Goal: Task Accomplishment & Management: Manage account settings

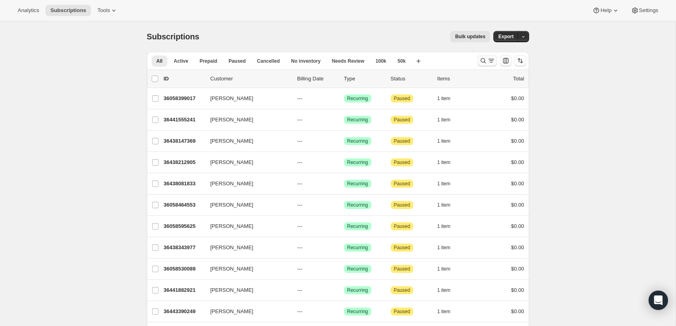
click at [478, 60] on button "Search and filter results" at bounding box center [487, 60] width 19 height 11
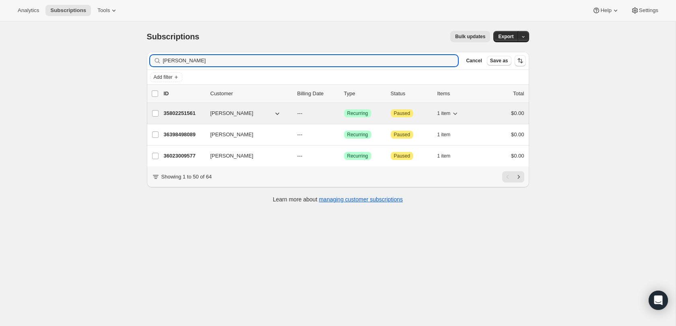
type input "nicholas roberts"
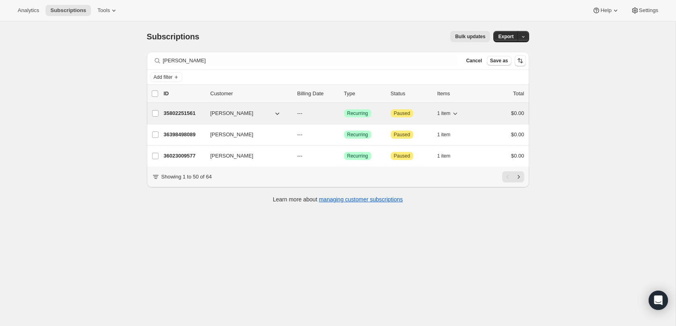
click at [190, 118] on div "35802251561 Nicholas Roberts --- Success Recurring Attention Paused 1 item $0.00" at bounding box center [344, 113] width 361 height 11
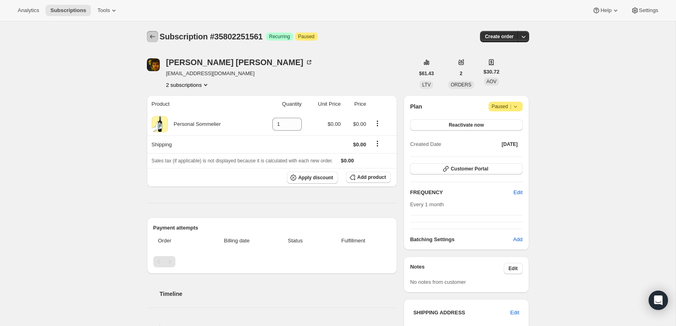
click at [154, 37] on icon "Subscriptions" at bounding box center [153, 37] width 8 height 8
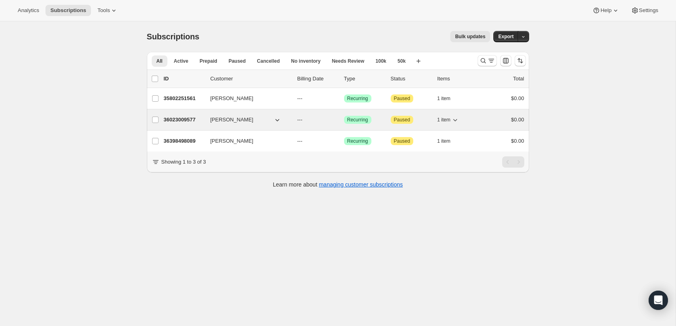
click at [241, 115] on div "36023009577 Nicholas Roberts --- Success Recurring Attention Paused 1 item $0.00" at bounding box center [344, 119] width 361 height 11
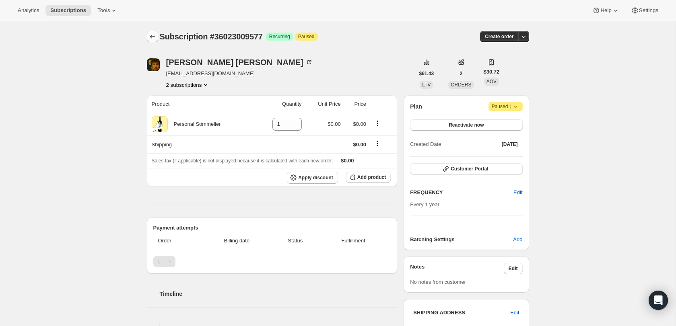
click at [154, 34] on icon "Subscriptions" at bounding box center [153, 37] width 8 height 8
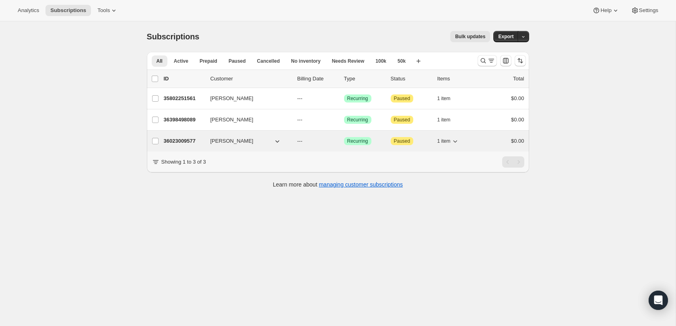
click at [193, 139] on p "36023009577" at bounding box center [184, 141] width 40 height 8
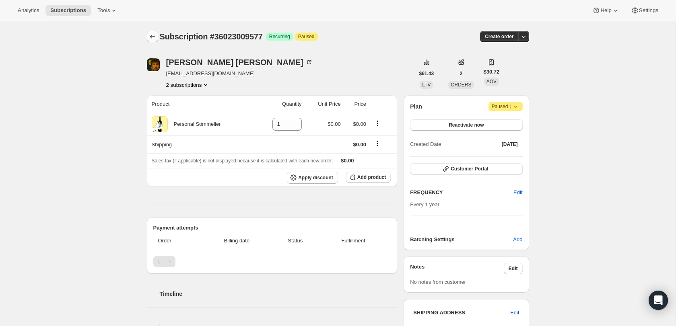
click at [151, 34] on icon "Subscriptions" at bounding box center [153, 37] width 8 height 8
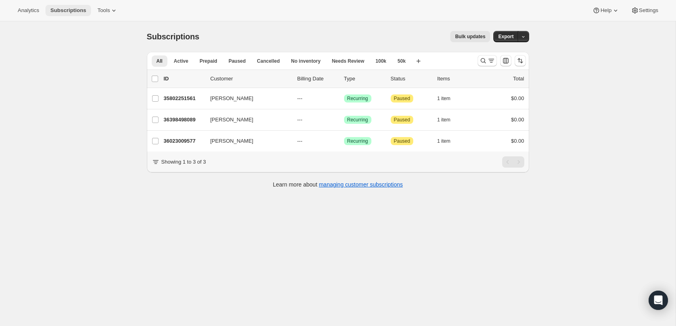
click at [77, 10] on span "Subscriptions" at bounding box center [68, 10] width 36 height 6
click at [29, 11] on span "Analytics" at bounding box center [28, 10] width 21 height 6
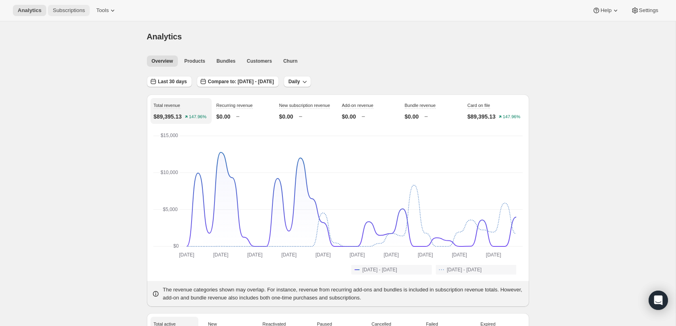
click at [67, 9] on span "Subscriptions" at bounding box center [69, 10] width 32 height 6
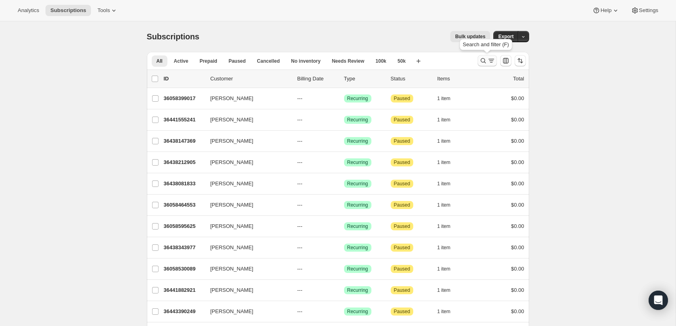
click at [481, 58] on icon "Search and filter results" at bounding box center [483, 61] width 8 height 8
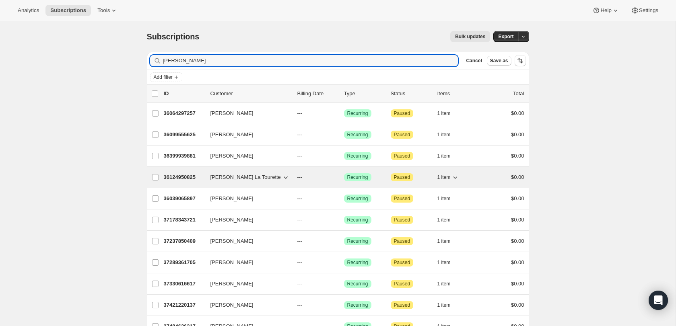
type input "chad"
click at [221, 176] on span "Chad La Tourette" at bounding box center [245, 177] width 70 height 8
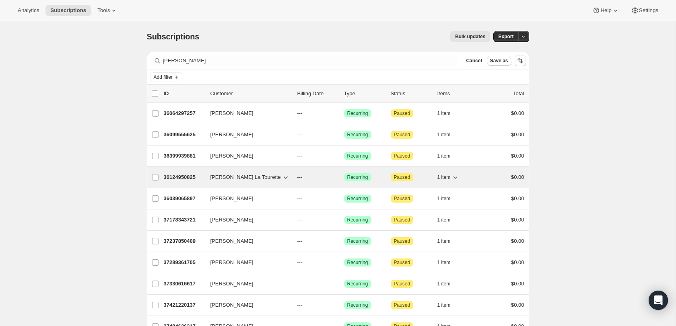
click at [188, 172] on div "36124950825 Chad La Tourette --- Success Recurring Attention Paused 1 item $0.00" at bounding box center [344, 177] width 361 height 11
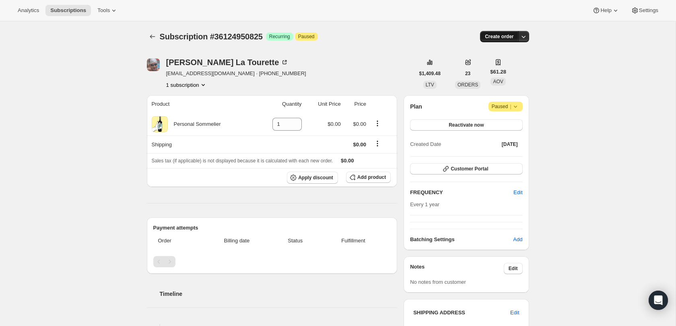
click at [512, 37] on span "Create order" at bounding box center [499, 36] width 29 height 6
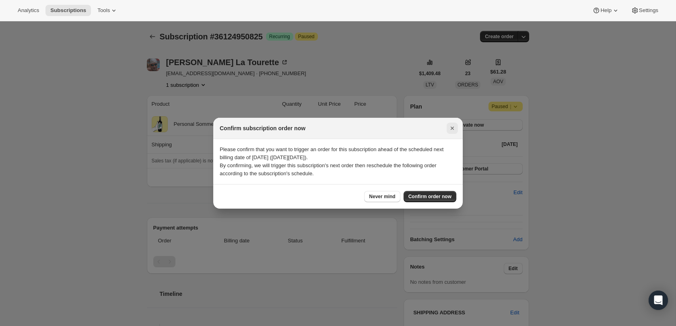
click at [455, 130] on icon "Close" at bounding box center [452, 128] width 8 height 8
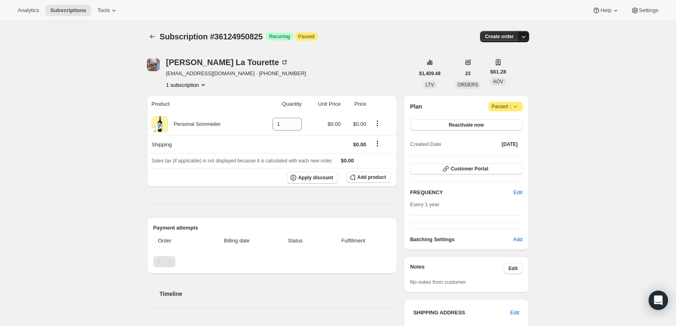
click at [524, 40] on icon "button" at bounding box center [524, 37] width 8 height 8
click at [512, 68] on span "Create custom one-time order" at bounding box center [490, 67] width 70 height 6
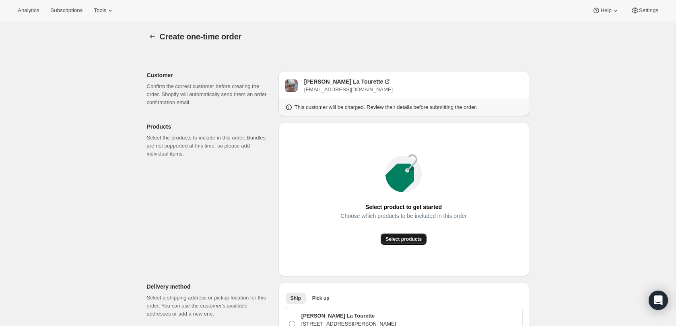
click at [409, 237] on span "Select products" at bounding box center [404, 239] width 36 height 6
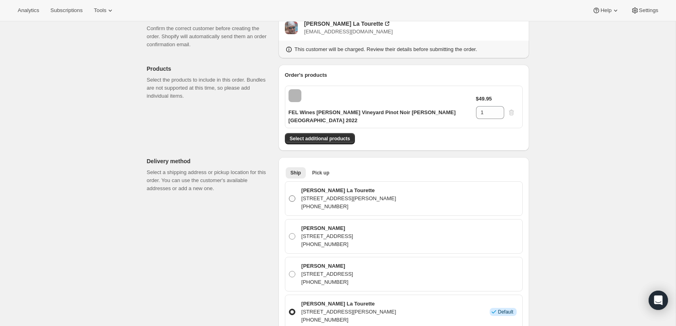
scroll to position [114, 0]
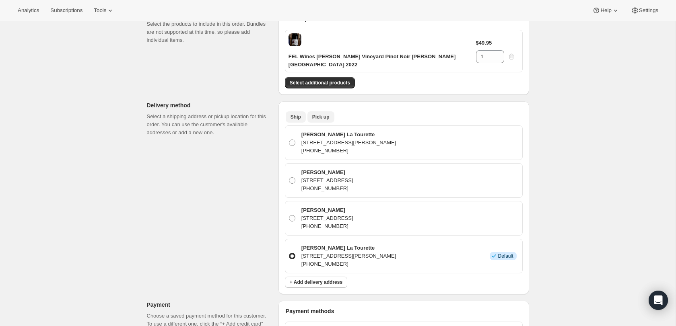
click at [324, 114] on span "Pick up" at bounding box center [320, 117] width 17 height 6
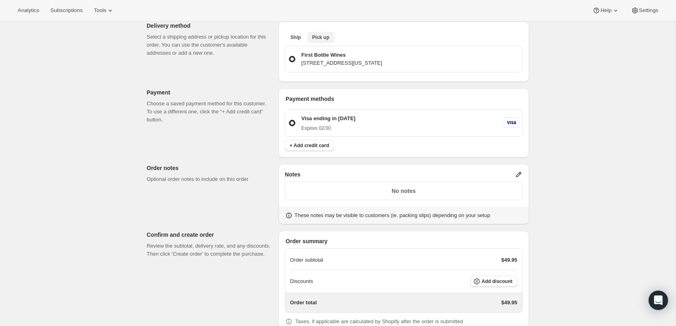
scroll to position [229, 0]
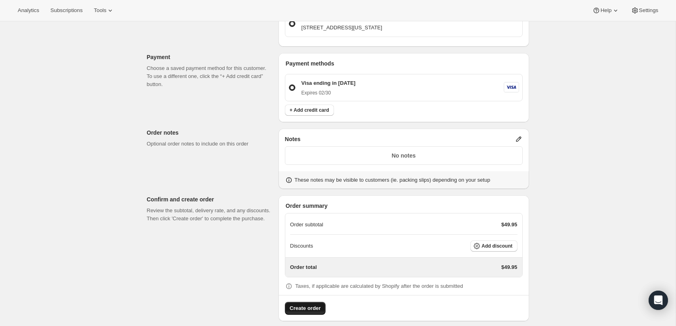
click at [304, 305] on span "Create order" at bounding box center [305, 309] width 31 height 8
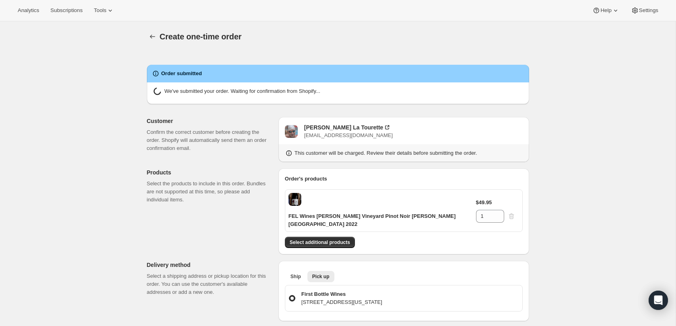
radio input "true"
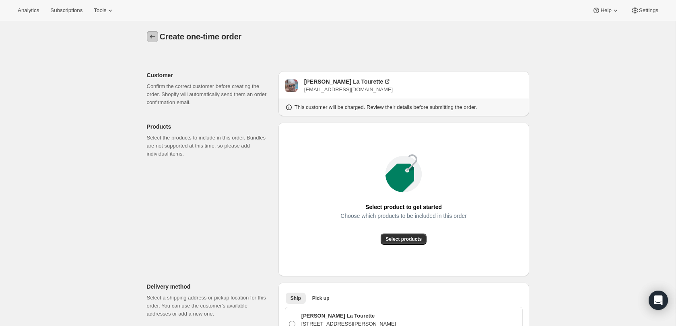
click at [155, 36] on icon "button" at bounding box center [153, 37] width 8 height 8
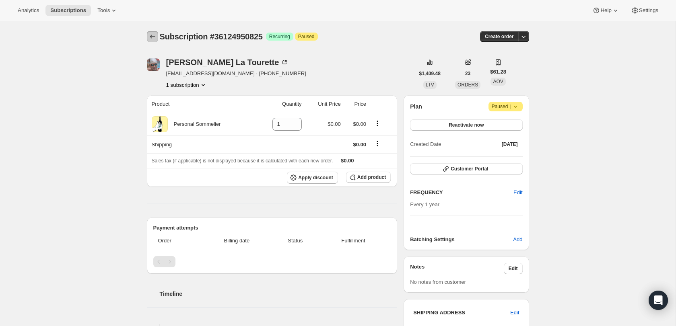
click at [150, 33] on icon "Subscriptions" at bounding box center [153, 37] width 8 height 8
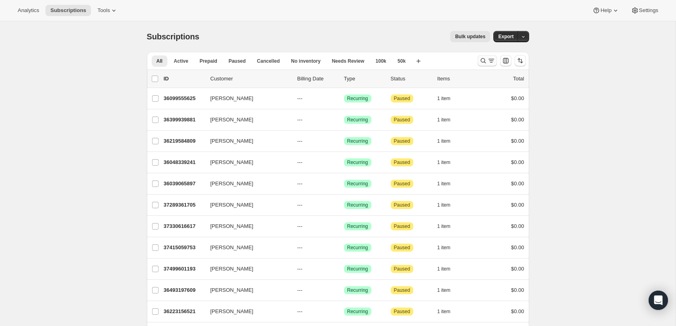
click at [480, 62] on icon "Search and filter results" at bounding box center [483, 61] width 8 height 8
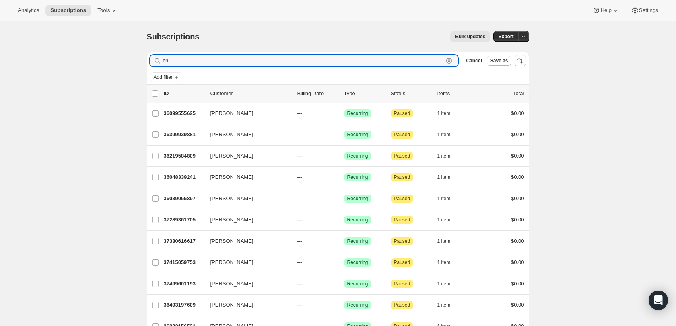
type input "c"
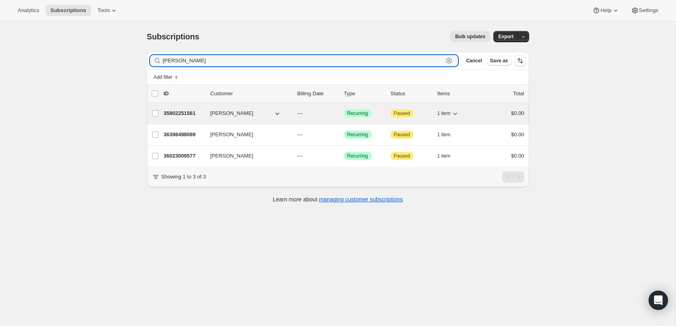
type input "nicholas roberts"
click at [179, 112] on p "35802251561" at bounding box center [184, 113] width 40 height 8
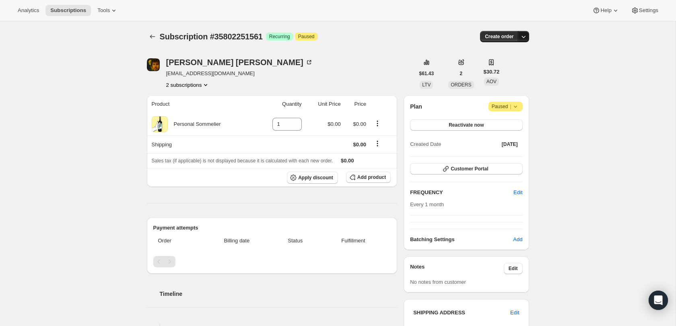
click at [524, 39] on icon "button" at bounding box center [524, 37] width 8 height 8
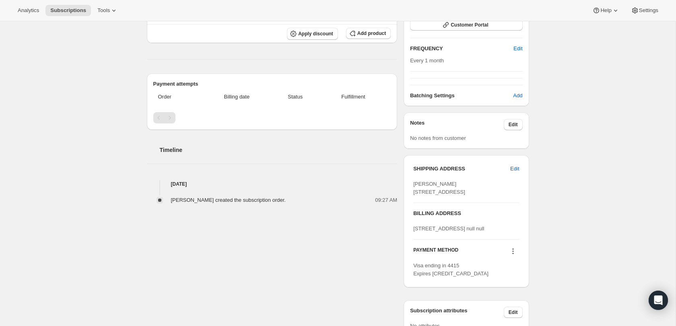
scroll to position [202, 0]
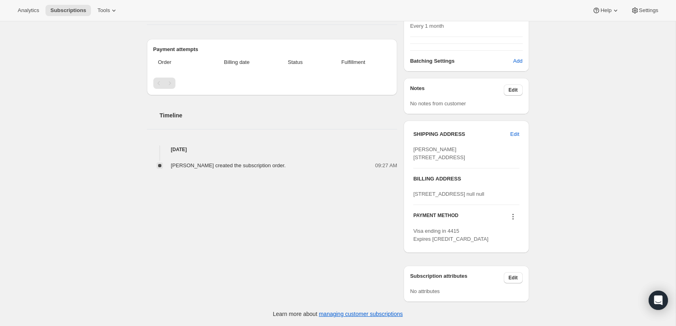
click at [515, 219] on icon at bounding box center [513, 217] width 8 height 8
click at [512, 280] on span "Add credit card" at bounding box center [511, 284] width 56 height 8
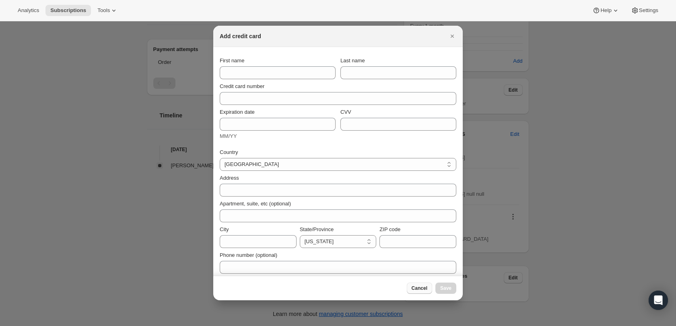
click at [422, 289] on span "Cancel" at bounding box center [420, 288] width 16 height 6
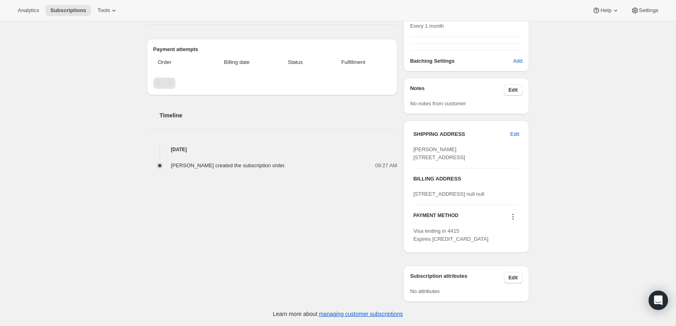
click at [515, 216] on icon at bounding box center [513, 217] width 8 height 8
click at [512, 281] on span "Add credit card" at bounding box center [500, 284] width 35 height 6
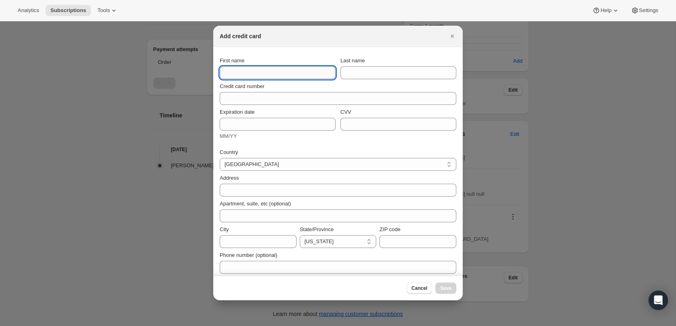
click at [286, 76] on input "First name" at bounding box center [278, 72] width 116 height 13
type input "[PERSON_NAME]"
click at [347, 80] on div "Credit card number" at bounding box center [338, 92] width 237 height 26
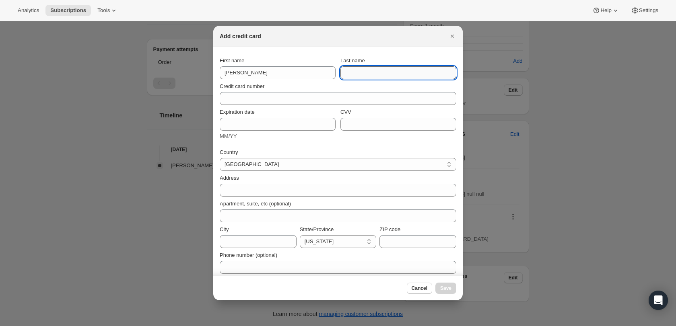
click at [348, 72] on input "Last name" at bounding box center [398, 72] width 116 height 13
type input "[PERSON_NAME]"
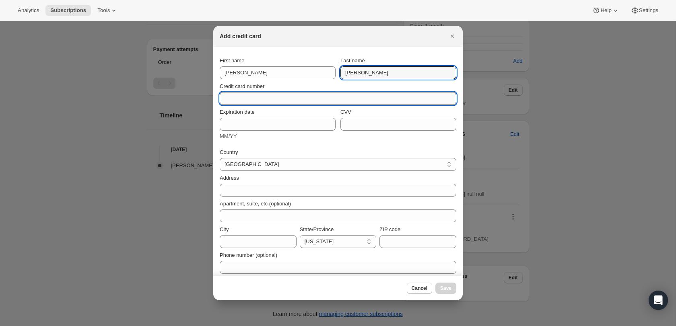
click at [324, 99] on input "Credit card number" at bounding box center [335, 98] width 230 height 13
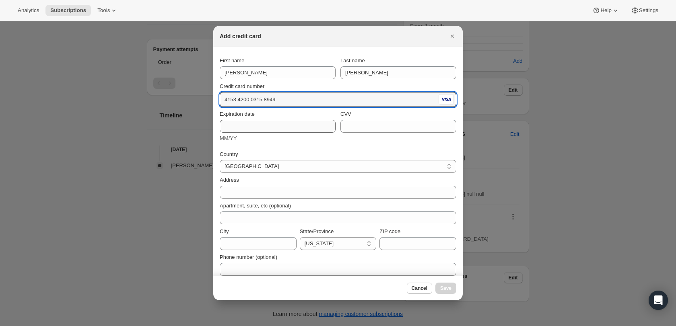
type input "4153 4200 0315 8949"
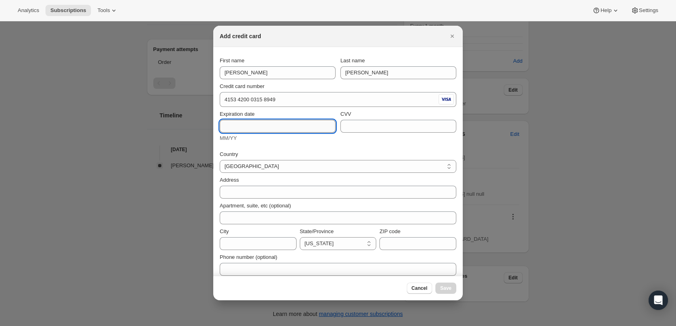
click at [312, 126] on input "Expiration date" at bounding box center [278, 126] width 116 height 13
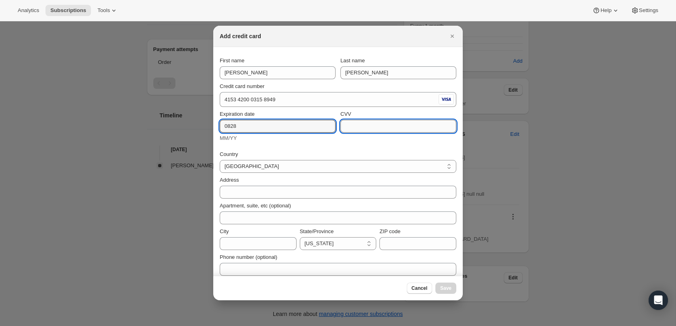
click at [357, 127] on input "CVV" at bounding box center [398, 126] width 116 height 13
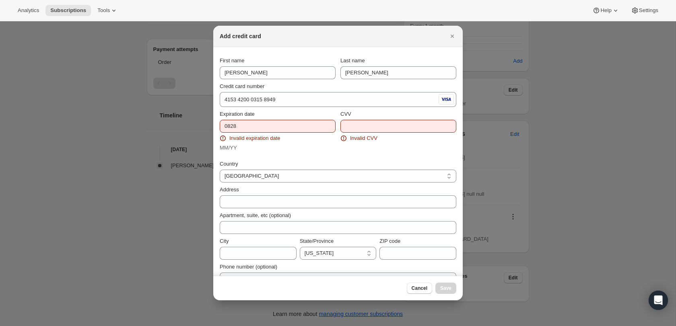
click at [277, 118] on div "Expiration date 0828 Invalid expiration date MM/YY" at bounding box center [278, 131] width 116 height 42
click at [275, 126] on input "0828" at bounding box center [278, 126] width 116 height 13
type input "0"
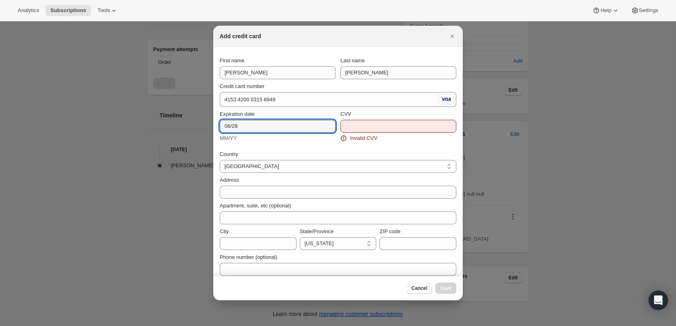
type input "08/28"
click at [363, 128] on input "CVV" at bounding box center [398, 126] width 116 height 13
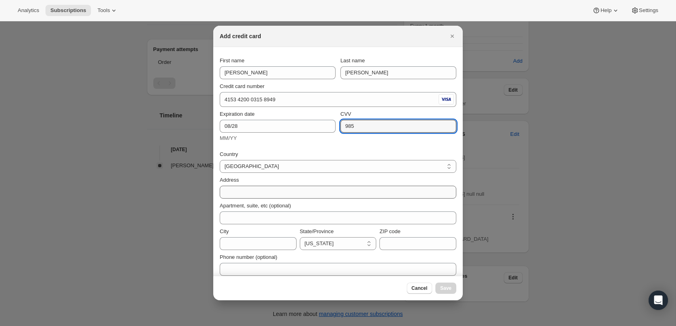
type input "985"
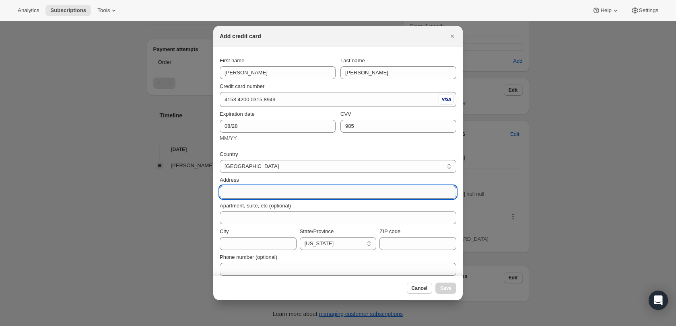
click at [318, 190] on input "Address" at bounding box center [338, 192] width 237 height 13
type input "285 E Railroad Ave"
click at [240, 243] on input "City" at bounding box center [258, 243] width 77 height 13
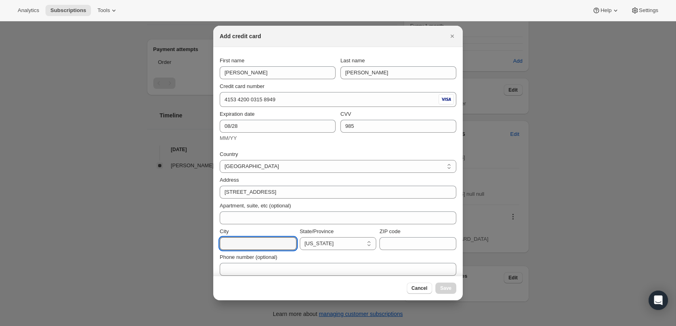
type input "Cotati"
click at [330, 243] on select "Alabama Maine Rhode Island Texas Oklahoma Tennessee California Nevada Oregon Co…" at bounding box center [338, 243] width 77 height 13
select select "CA"
click at [300, 237] on select "Alabama Maine Rhode Island Texas Oklahoma Tennessee California Nevada Oregon Co…" at bounding box center [338, 243] width 77 height 13
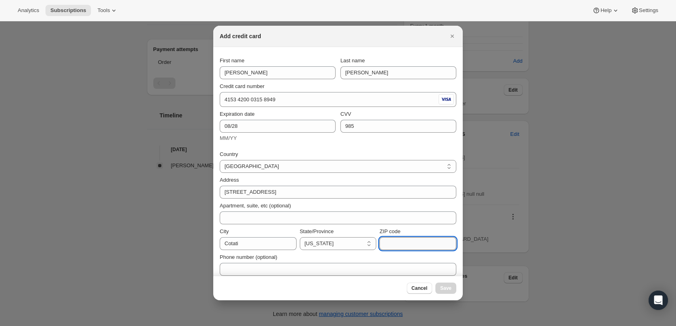
click at [398, 241] on input "ZIP code" at bounding box center [418, 243] width 77 height 13
type input "0"
type input "94931"
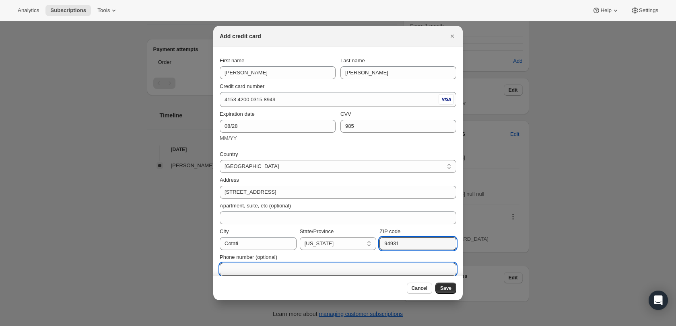
click at [399, 270] on input "Phone number (optional)" at bounding box center [338, 269] width 237 height 13
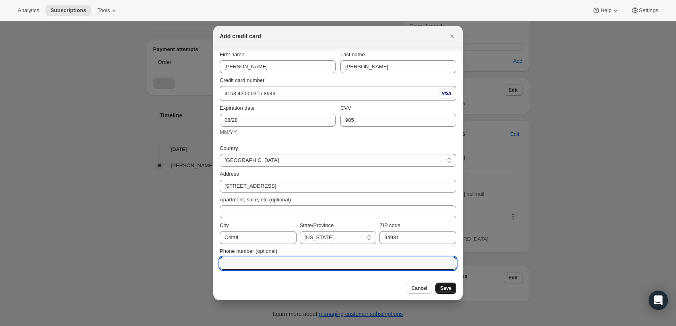
click at [442, 288] on span "Save" at bounding box center [445, 288] width 11 height 6
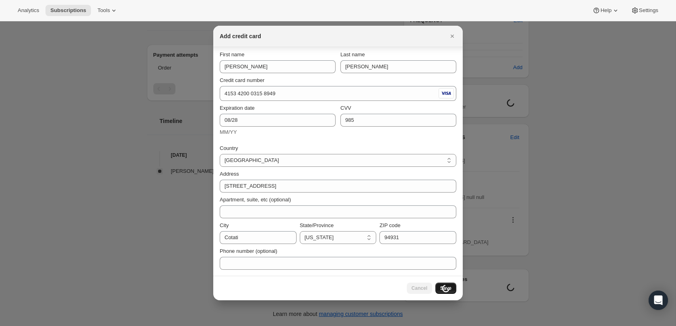
scroll to position [239, 0]
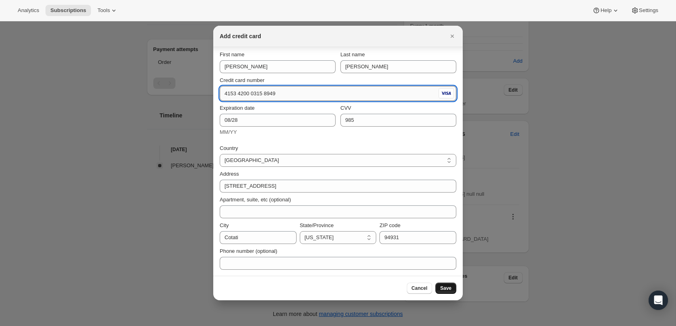
click at [246, 90] on input "4153 4200 0315 8949" at bounding box center [328, 93] width 217 height 13
click at [249, 92] on input "4153 4200 3158 9492" at bounding box center [328, 93] width 217 height 13
type input "4153 4220 0315 8949"
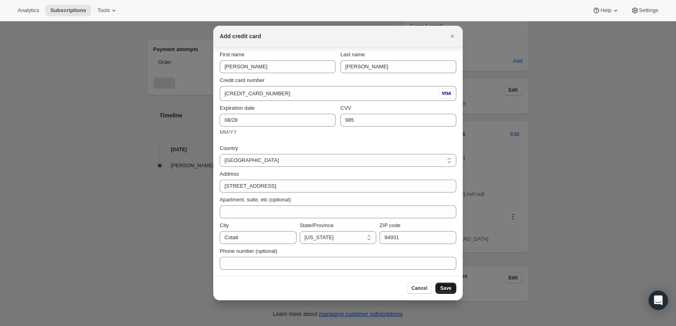
click at [445, 290] on span "Save" at bounding box center [445, 288] width 11 height 6
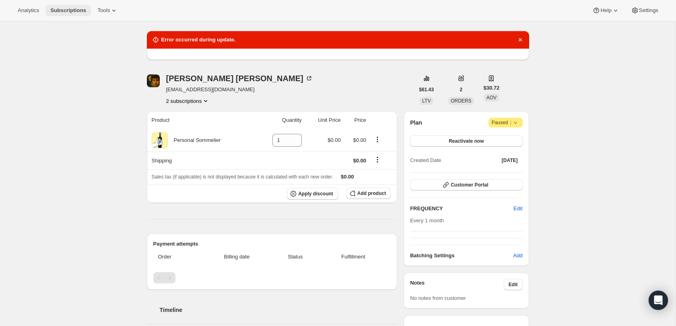
scroll to position [0, 0]
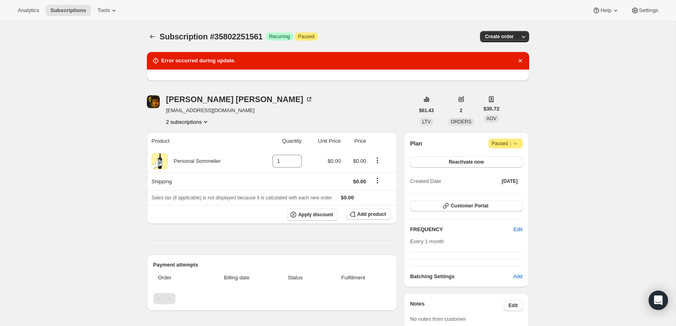
click at [248, 111] on div "Nicholas Roberts niccolox@devekko.com 2 subscriptions" at bounding box center [281, 110] width 268 height 31
click at [196, 102] on div "Nicholas Roberts" at bounding box center [239, 99] width 147 height 8
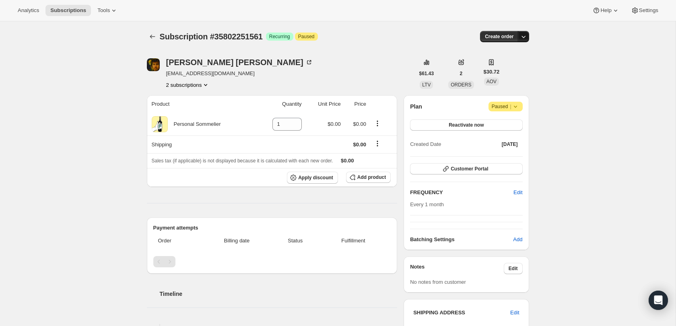
click at [524, 35] on icon "button" at bounding box center [524, 37] width 8 height 8
click at [506, 69] on span "Create custom one-time order" at bounding box center [490, 67] width 70 height 6
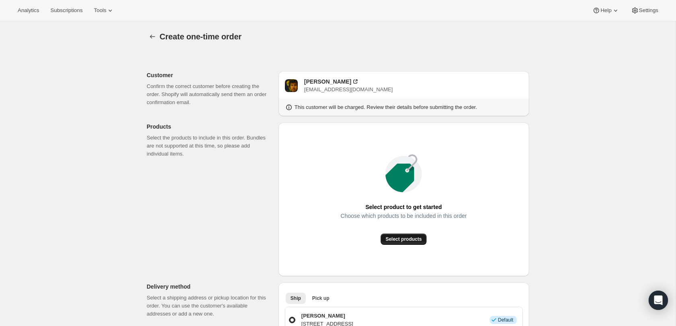
click at [406, 239] on span "Select products" at bounding box center [404, 239] width 36 height 6
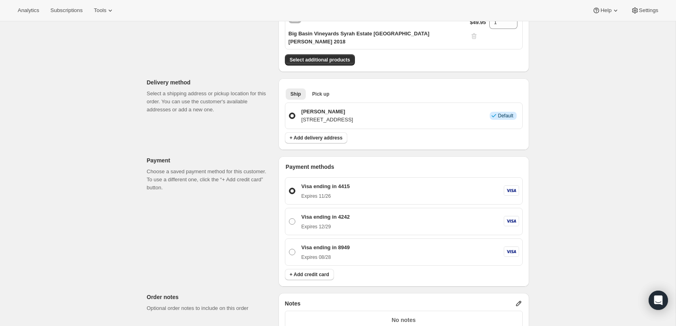
scroll to position [151, 0]
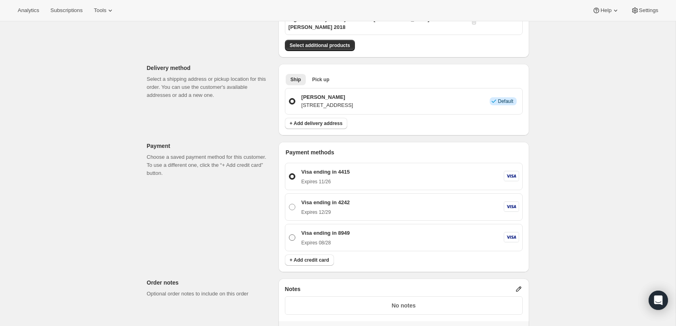
click at [289, 238] on span at bounding box center [292, 238] width 6 height 6
click at [289, 235] on input "Visa ending in 8949 Expires [CREDIT_CARD_DATA]" at bounding box center [289, 235] width 0 height 0
radio input "true"
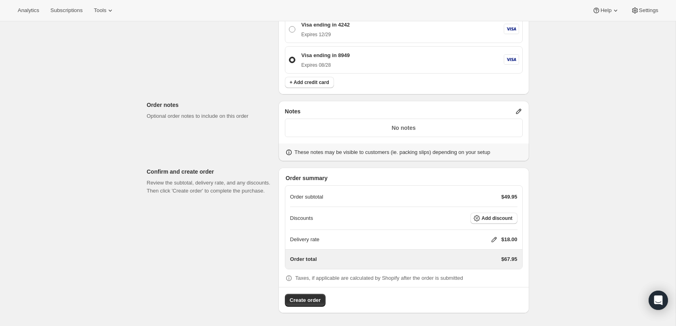
scroll to position [329, 0]
click at [312, 302] on span "Create order" at bounding box center [305, 301] width 31 height 8
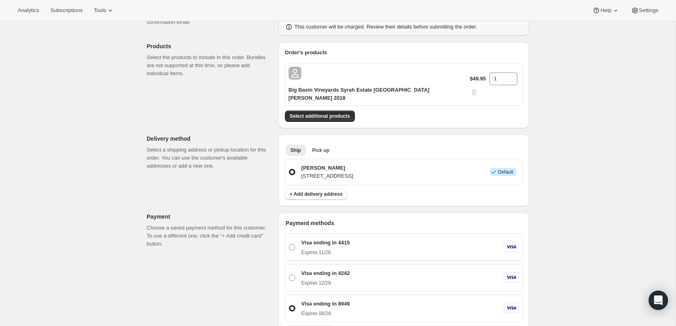
scroll to position [127, 0]
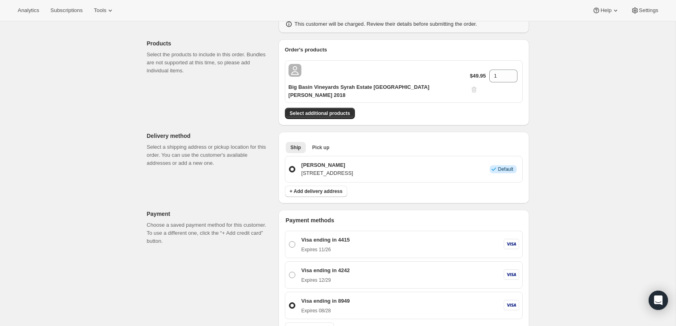
click at [353, 173] on p "[STREET_ADDRESS]" at bounding box center [327, 173] width 52 height 8
click at [289, 167] on input "[PERSON_NAME] [STREET_ADDRESS] Info Default" at bounding box center [289, 166] width 0 height 0
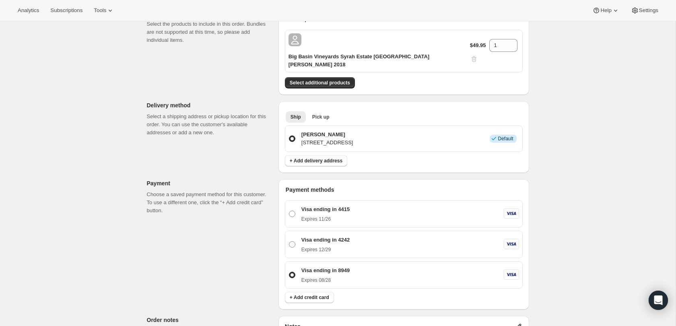
scroll to position [159, 0]
click at [323, 134] on p "[PERSON_NAME]" at bounding box center [327, 134] width 52 height 8
click at [289, 134] on input "[PERSON_NAME] [STREET_ADDRESS] Info Default" at bounding box center [289, 134] width 0 height 0
click at [322, 119] on button "Pick up" at bounding box center [320, 115] width 27 height 11
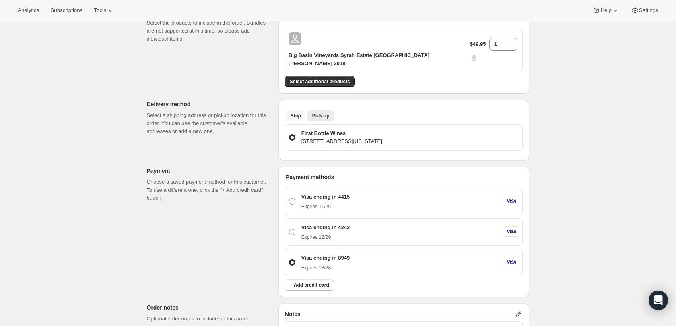
click at [293, 117] on span "Ship" at bounding box center [296, 116] width 10 height 6
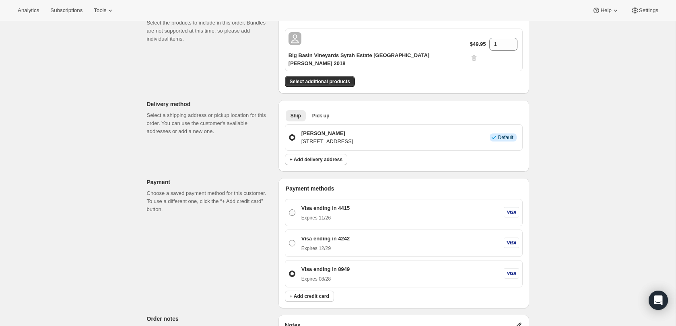
click at [442, 216] on div "Visa ending in 4415 Expires [CREDIT_CARD_DATA]" at bounding box center [409, 212] width 220 height 17
click at [289, 210] on input "Visa ending in 4415 Expires [CREDIT_CARD_DATA]" at bounding box center [289, 210] width 0 height 0
radio input "true"
click at [442, 216] on div "Visa ending in 4415 Expires [CREDIT_CARD_DATA]" at bounding box center [409, 212] width 220 height 17
click at [289, 210] on input "Visa ending in 4415 Expires [CREDIT_CARD_DATA]" at bounding box center [289, 210] width 0 height 0
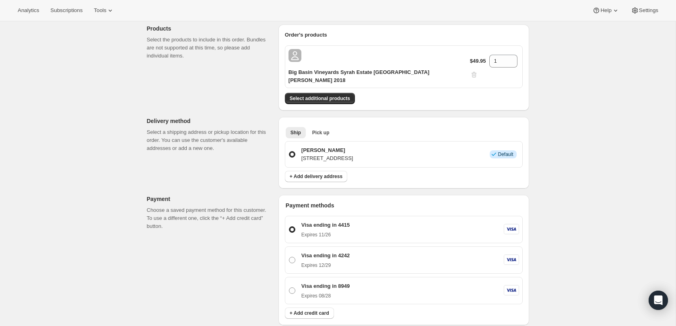
scroll to position [0, 0]
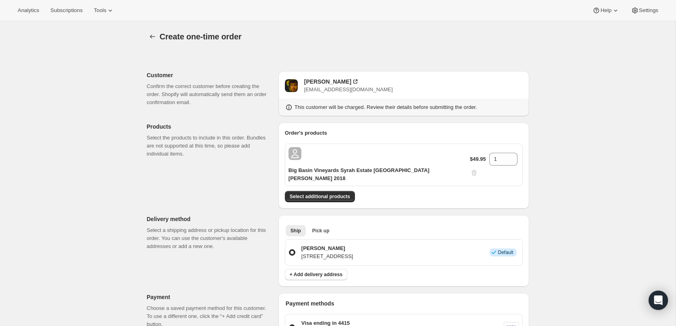
click at [494, 254] on icon at bounding box center [494, 253] width 8 height 8
click at [289, 250] on input "[PERSON_NAME] [STREET_ADDRESS] Info Default" at bounding box center [289, 250] width 0 height 0
